Goal: Check status: Check status

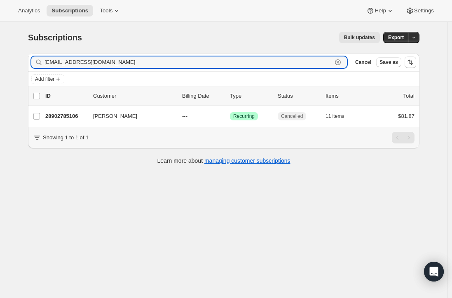
drag, startPoint x: 130, startPoint y: 62, endPoint x: 20, endPoint y: 53, distance: 110.0
click at [56, 53] on div "Filter subscribers [EMAIL_ADDRESS][DOMAIN_NAME] Clear Cancel Save as" at bounding box center [223, 62] width 391 height 18
type input "j"
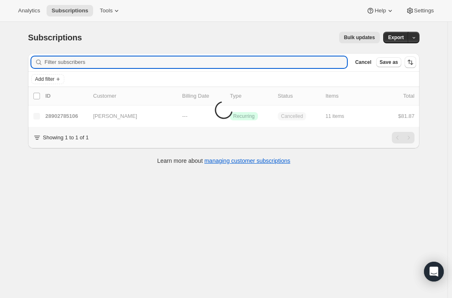
paste input "[EMAIL_ADDRESS][PERSON_NAME][DOMAIN_NAME]"
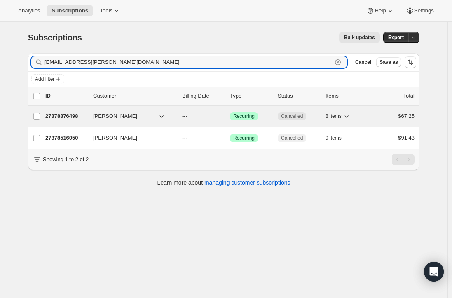
type input "[EMAIL_ADDRESS][PERSON_NAME][DOMAIN_NAME]"
click at [68, 115] on p "27378876498" at bounding box center [65, 116] width 41 height 8
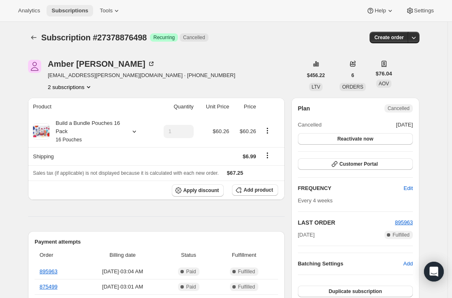
click at [72, 13] on span "Subscriptions" at bounding box center [70, 10] width 37 height 7
